Goal: Navigation & Orientation: Find specific page/section

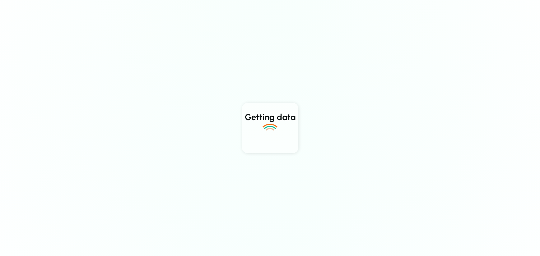
click at [381, 13] on div "Getting data" at bounding box center [270, 128] width 540 height 256
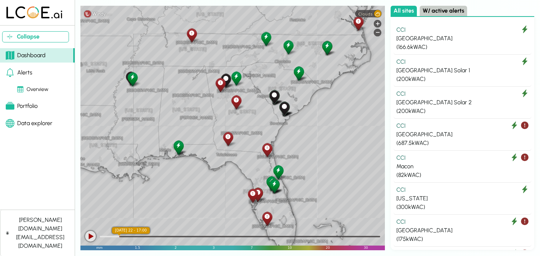
drag, startPoint x: 262, startPoint y: 118, endPoint x: 180, endPoint y: 111, distance: 82.2
click at [180, 111] on div "[GEOGRAPHIC_DATA] [US_STATE] [GEOGRAPHIC_DATA] [GEOGRAPHIC_DATA] [GEOGRAPHIC_DA…" at bounding box center [232, 128] width 305 height 244
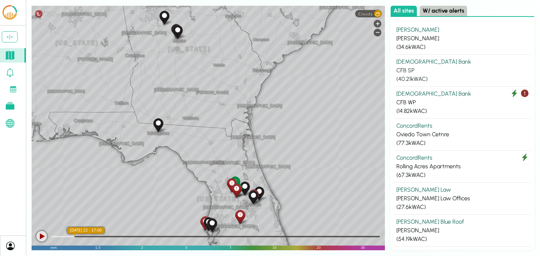
click at [429, 64] on div "Climate First Bank" at bounding box center [462, 61] width 132 height 9
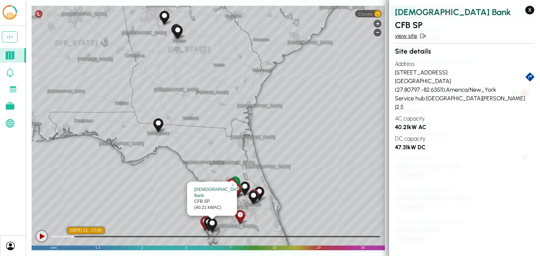
click at [412, 36] on link "view site" at bounding box center [464, 36] width 139 height 9
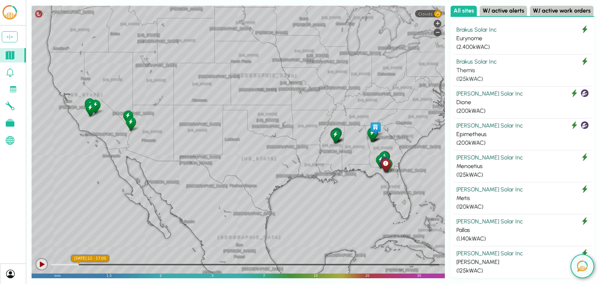
click at [494, 64] on div "Brakus Solar Inc" at bounding box center [522, 61] width 132 height 9
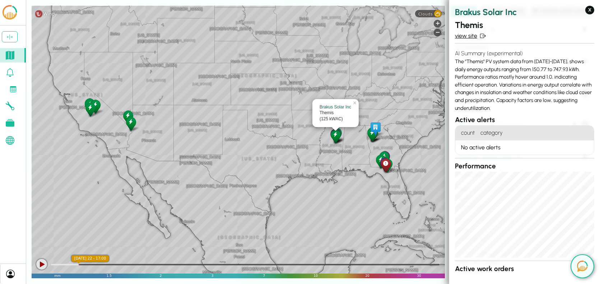
click at [472, 34] on link "view site" at bounding box center [524, 36] width 139 height 9
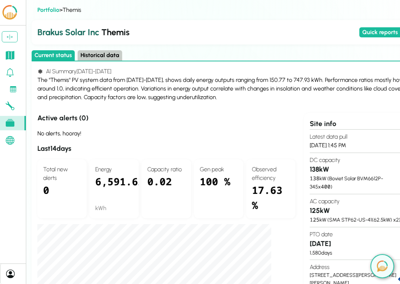
click at [324, 51] on div "Current status Historical data" at bounding box center [223, 55] width 383 height 11
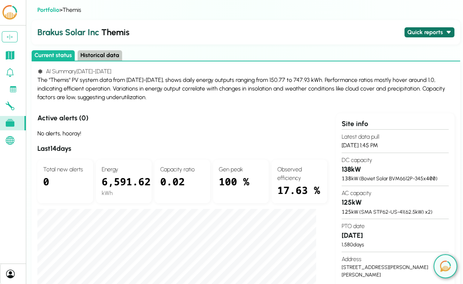
click at [432, 30] on button "Quick reports" at bounding box center [429, 32] width 50 height 10
